Goal: Task Accomplishment & Management: Complete application form

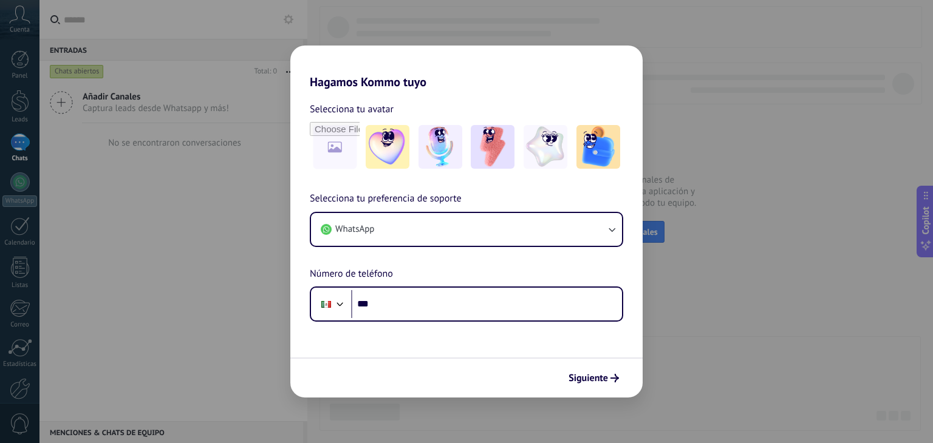
click at [741, 120] on div "Hagamos Kommo tuyo Selecciona tu avatar Selecciona tu preferencia de soporte Wh…" at bounding box center [466, 221] width 933 height 443
click at [756, 321] on div "Hagamos Kommo tuyo Selecciona tu avatar Selecciona tu preferencia de soporte Wh…" at bounding box center [466, 221] width 933 height 443
click at [677, 361] on div "Hagamos Kommo tuyo Selecciona tu avatar Selecciona tu preferencia de soporte Wh…" at bounding box center [466, 221] width 933 height 443
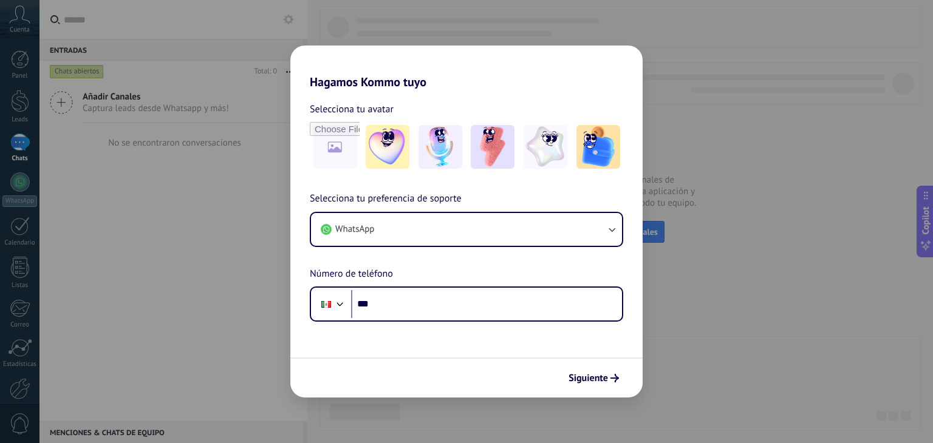
click at [148, 216] on div "Hagamos Kommo tuyo Selecciona tu avatar Selecciona tu preferencia de soporte Wh…" at bounding box center [466, 221] width 933 height 443
click at [23, 104] on div "Hagamos Kommo tuyo Selecciona tu avatar Selecciona tu preferencia de soporte Wh…" at bounding box center [466, 221] width 933 height 443
click at [599, 387] on button "Siguiente" at bounding box center [593, 378] width 61 height 21
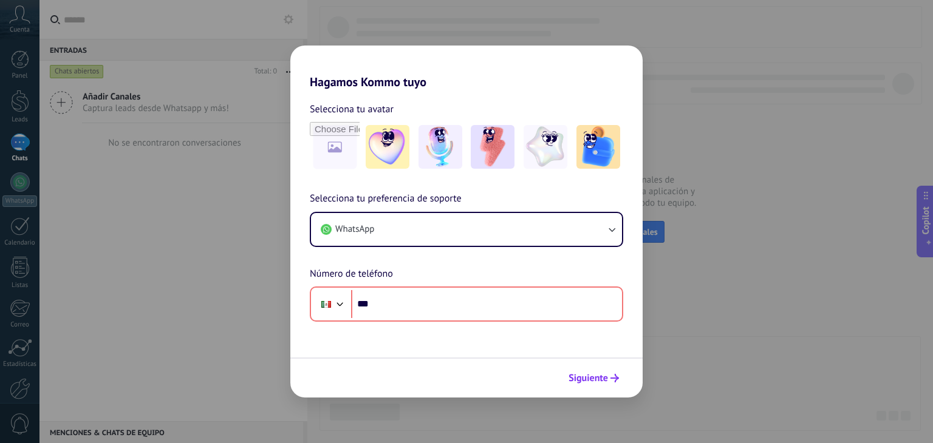
click at [599, 387] on button "Siguiente" at bounding box center [593, 378] width 61 height 21
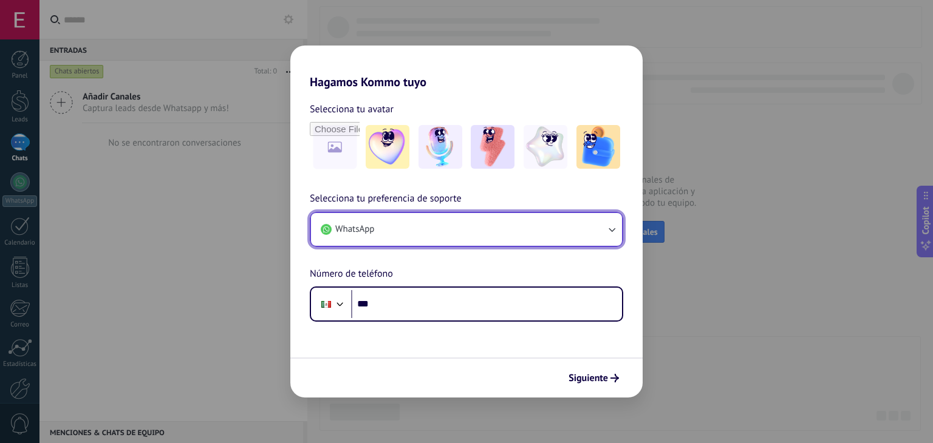
click at [590, 231] on button "WhatsApp" at bounding box center [466, 229] width 311 height 33
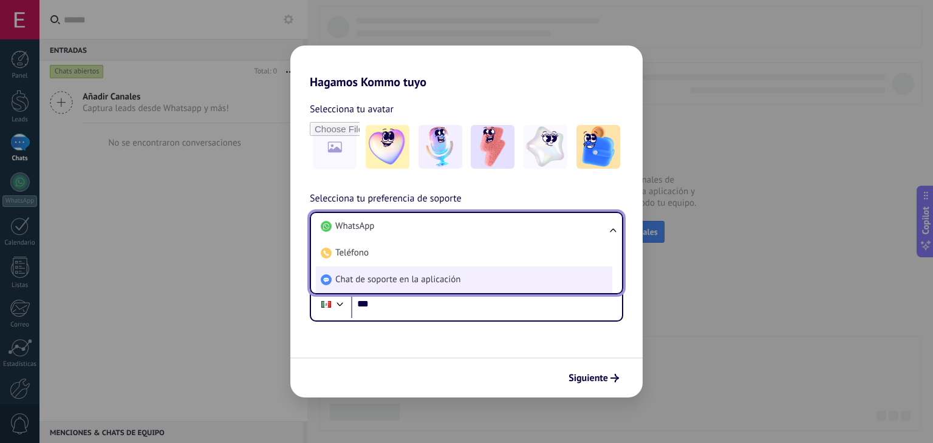
click at [422, 281] on span "Chat de soporte en la aplicación" at bounding box center [397, 280] width 125 height 12
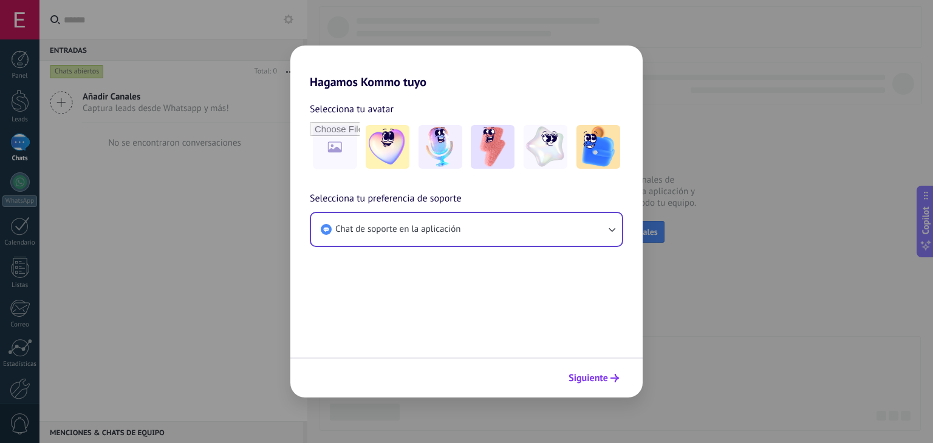
click at [582, 375] on span "Siguiente" at bounding box center [588, 378] width 39 height 9
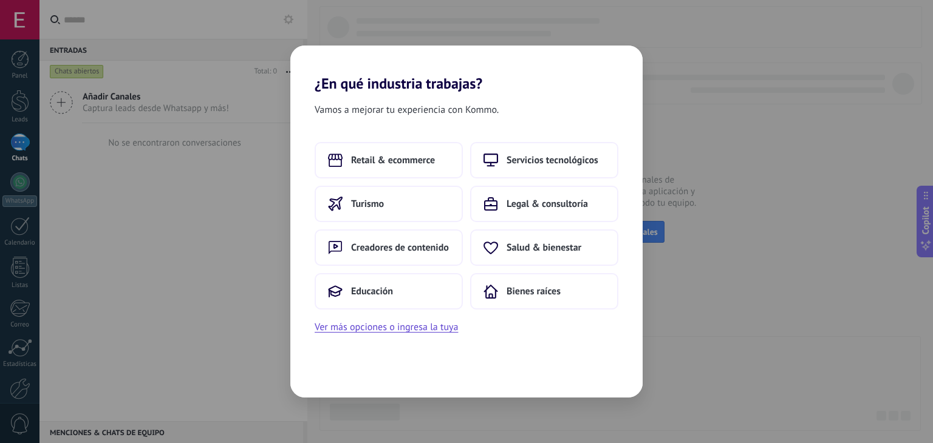
click at [688, 349] on div "¿En qué industria trabajas? Vamos a mejorar tu experiencia con Kommo. Retail & …" at bounding box center [466, 221] width 933 height 443
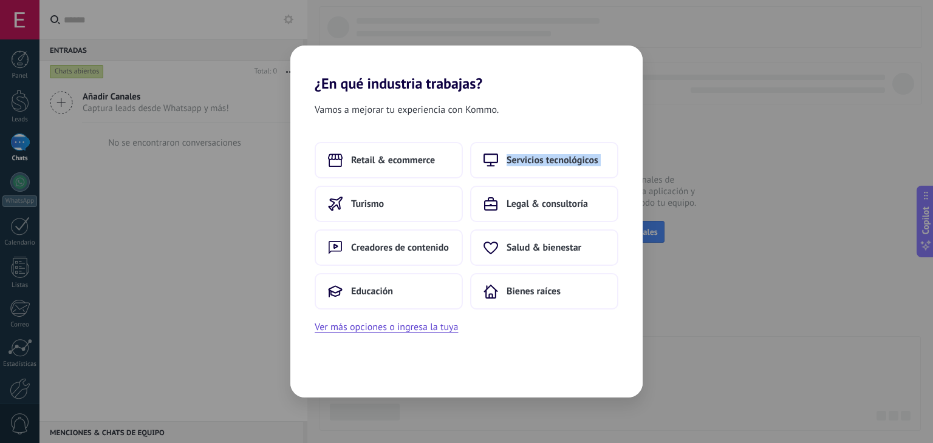
click at [688, 349] on div "¿En qué industria trabajas? Vamos a mejorar tu experiencia con Kommo. Retail & …" at bounding box center [466, 221] width 933 height 443
click at [516, 287] on span "Bienes raíces" at bounding box center [534, 291] width 54 height 12
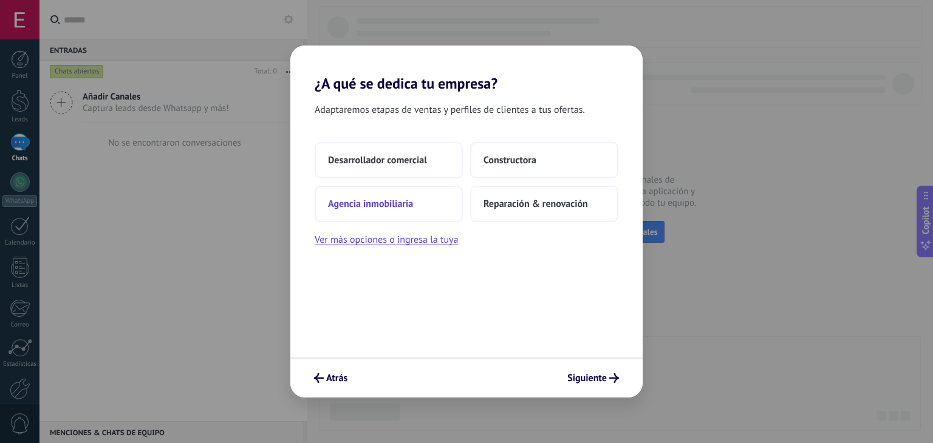
click at [369, 202] on span "Agencia inmobiliaria" at bounding box center [370, 204] width 85 height 12
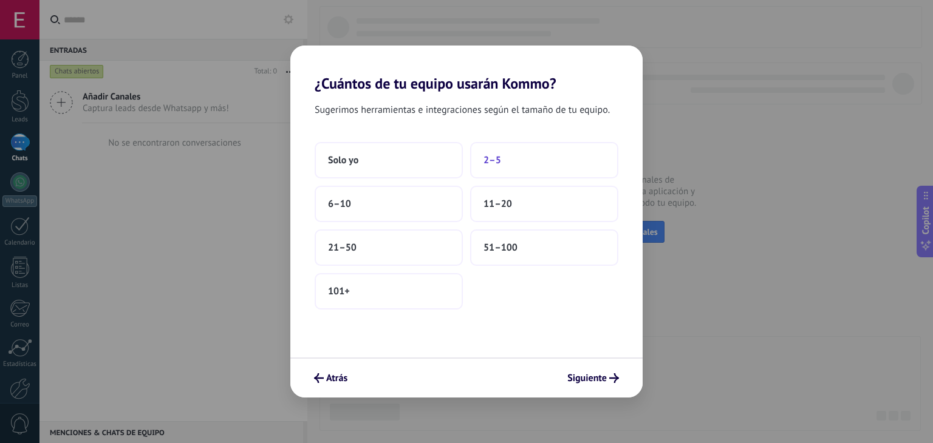
click at [498, 159] on span "2–5" at bounding box center [492, 160] width 18 height 12
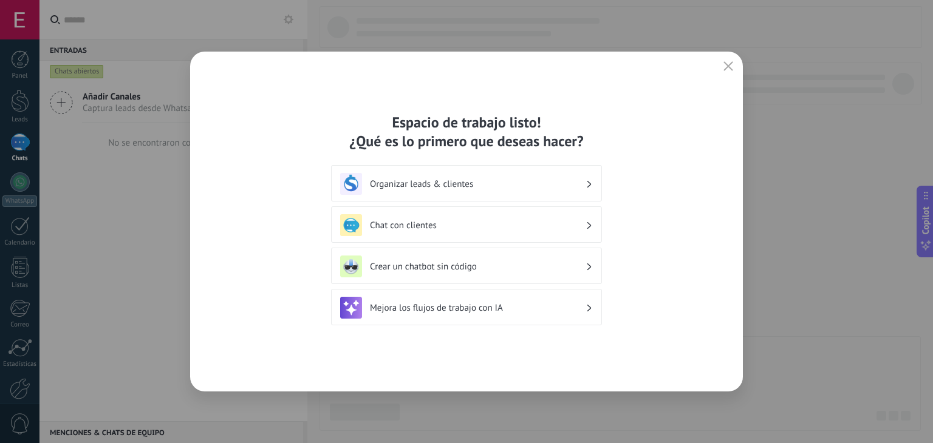
click at [508, 233] on div "Chat con clientes" at bounding box center [466, 225] width 253 height 22
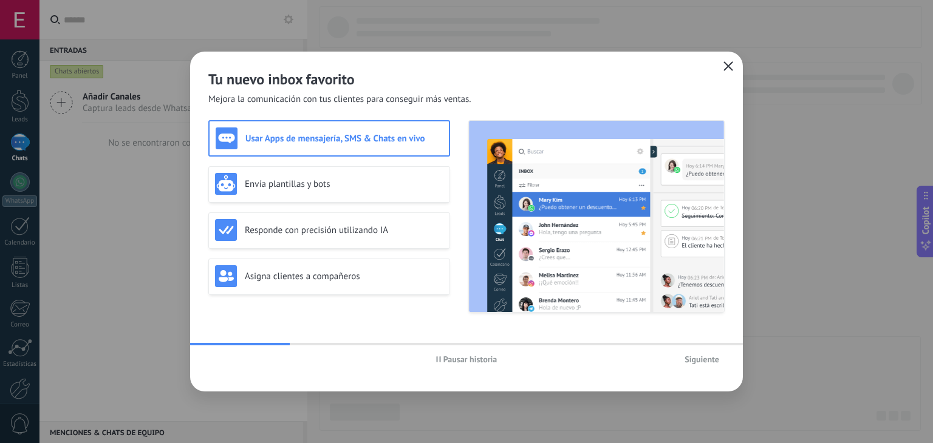
click at [726, 67] on use "button" at bounding box center [728, 65] width 9 height 9
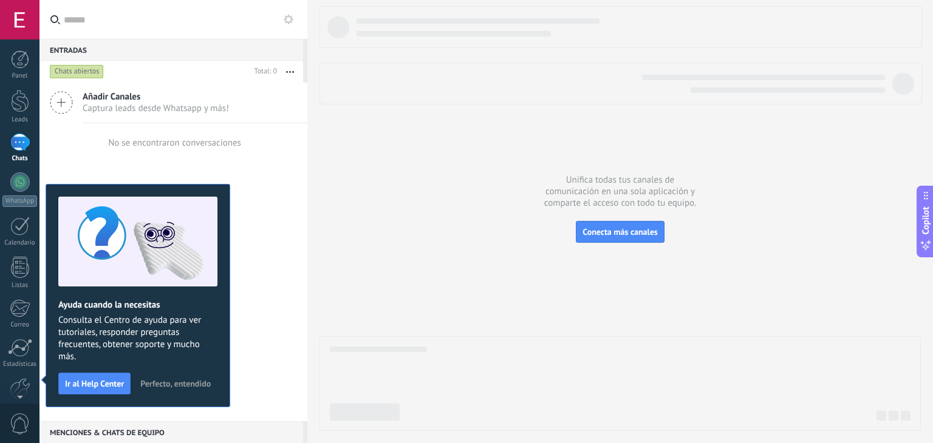
click at [17, 84] on div "Panel Leads Chats WhatsApp Clientes" at bounding box center [19, 257] width 39 height 415
click at [17, 103] on div at bounding box center [20, 101] width 18 height 22
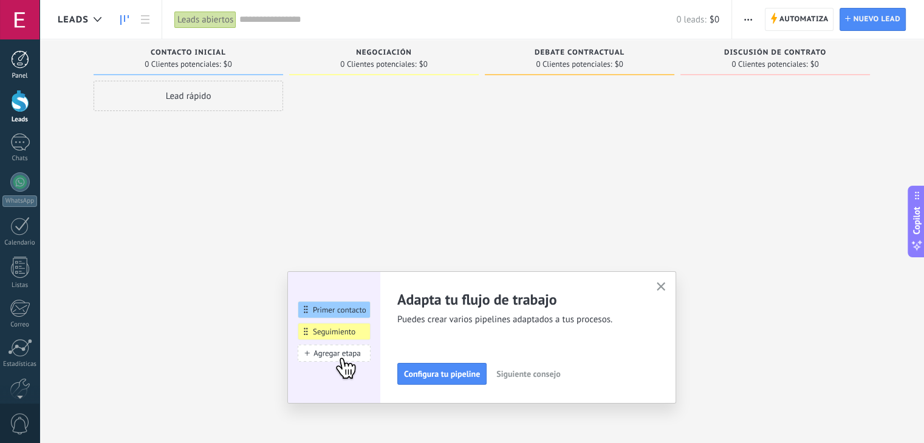
click at [18, 69] on link "Panel" at bounding box center [19, 65] width 39 height 30
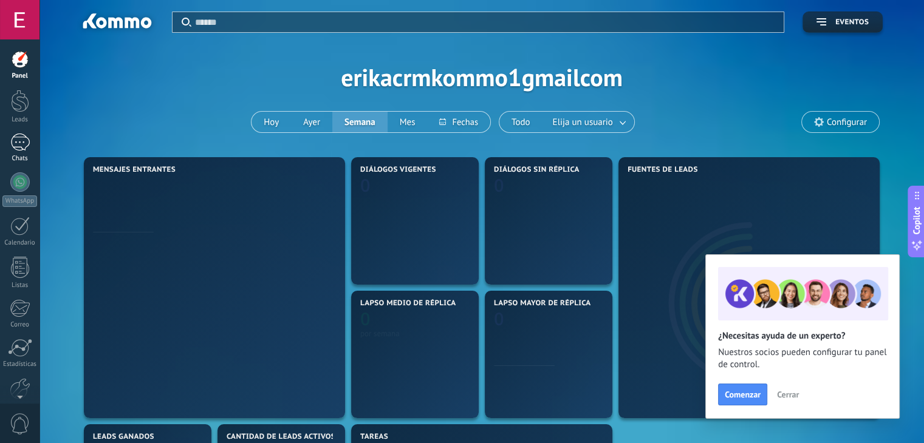
click at [19, 145] on div at bounding box center [19, 143] width 19 height 18
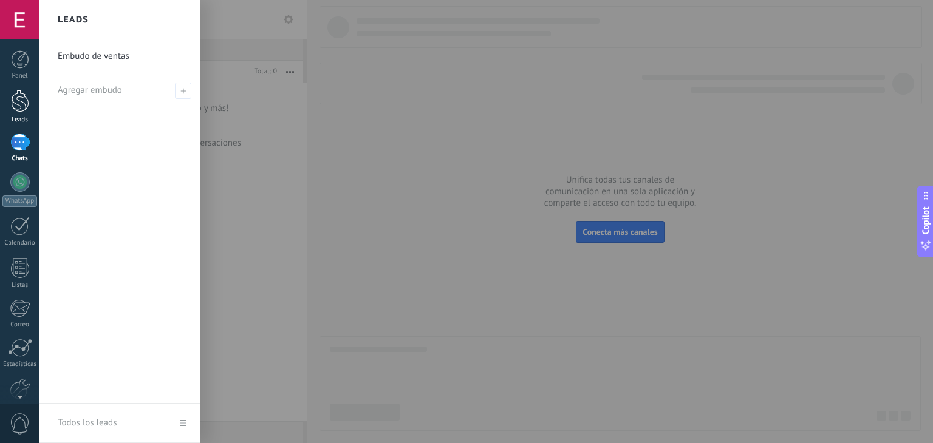
click at [12, 98] on div at bounding box center [20, 101] width 18 height 22
